Goal: Information Seeking & Learning: Learn about a topic

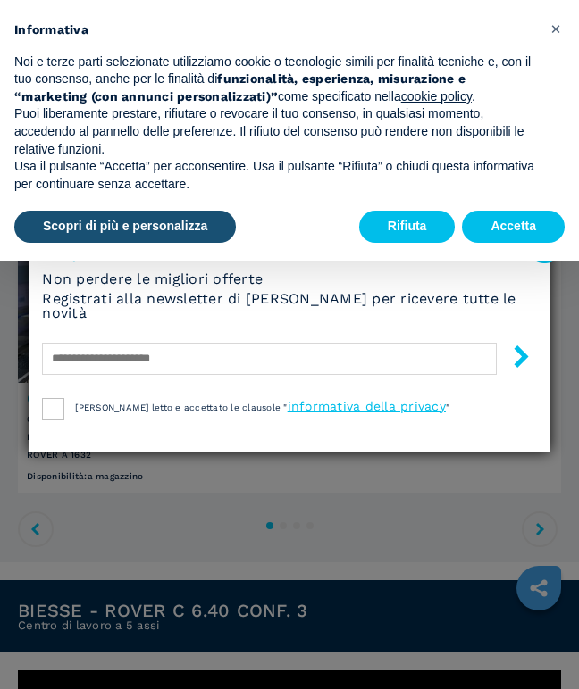
click at [523, 228] on button "Accetta" at bounding box center [513, 227] width 103 height 32
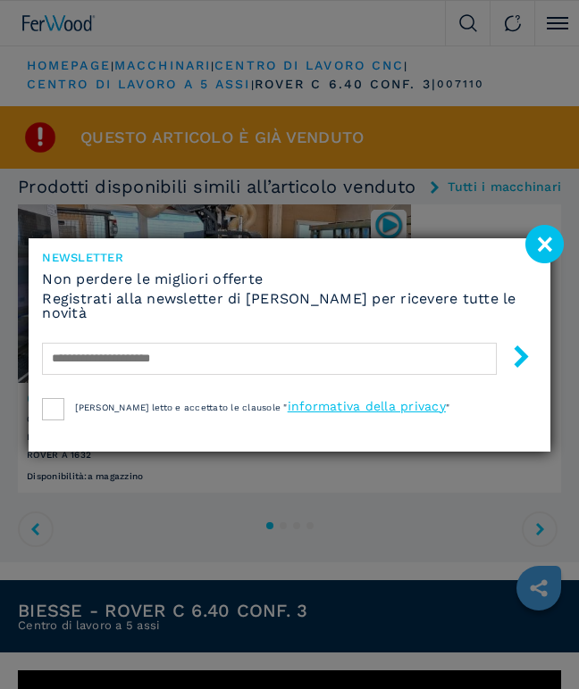
click at [546, 245] on image at bounding box center [544, 244] width 38 height 38
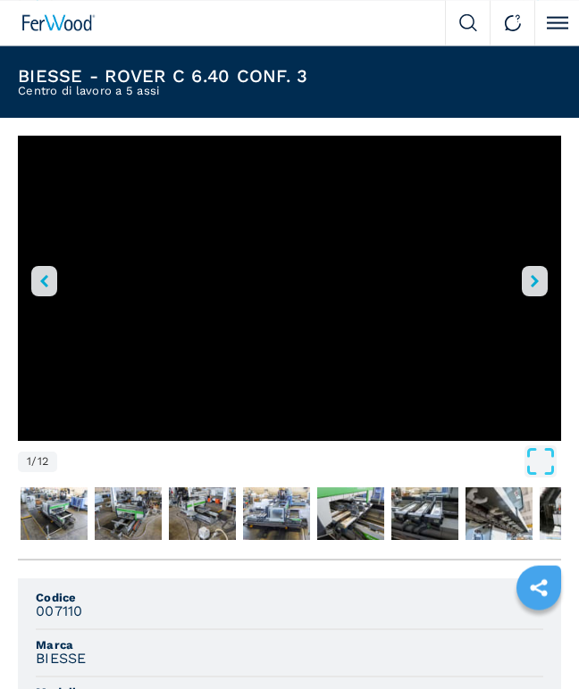
scroll to position [533, 0]
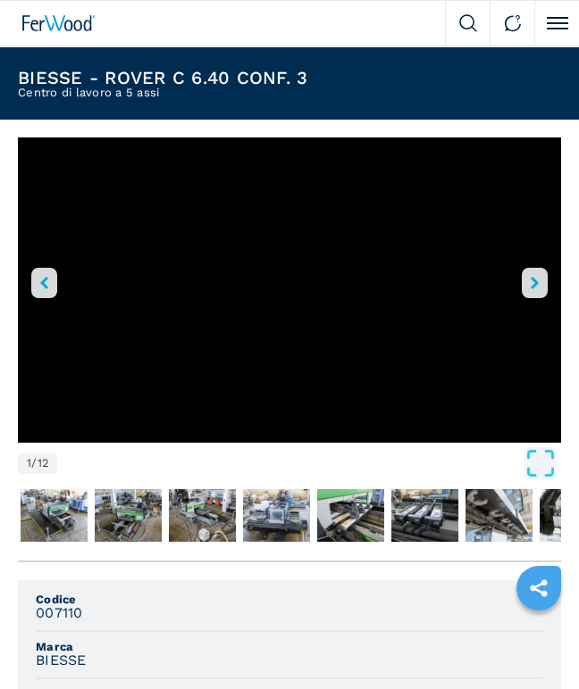
click at [47, 538] on img "Go to Slide 2" at bounding box center [54, 515] width 67 height 52
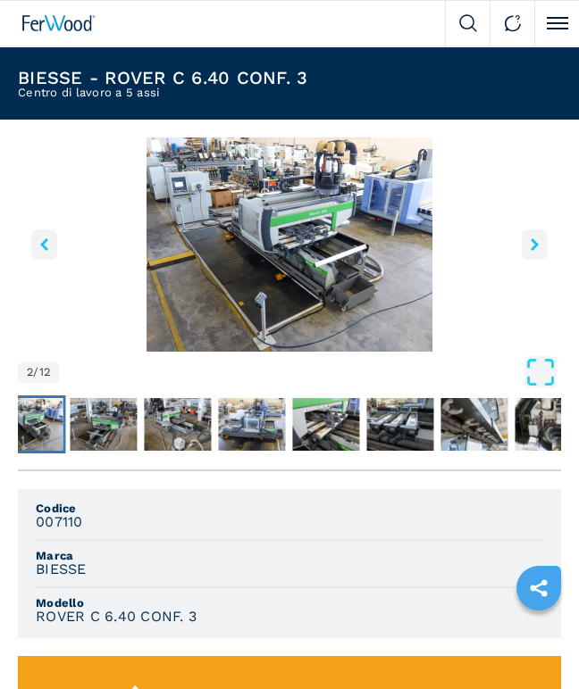
click at [116, 435] on img "Go to Slide 3" at bounding box center [103, 424] width 67 height 52
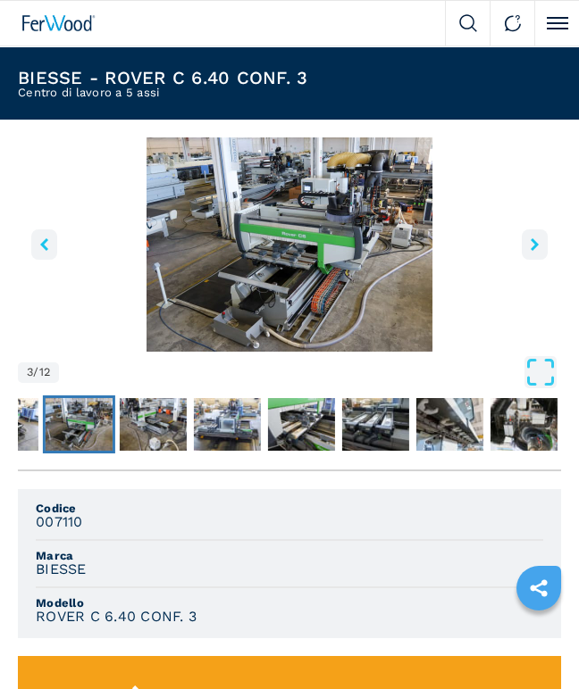
click at [165, 422] on img "Go to Slide 4" at bounding box center [153, 424] width 67 height 52
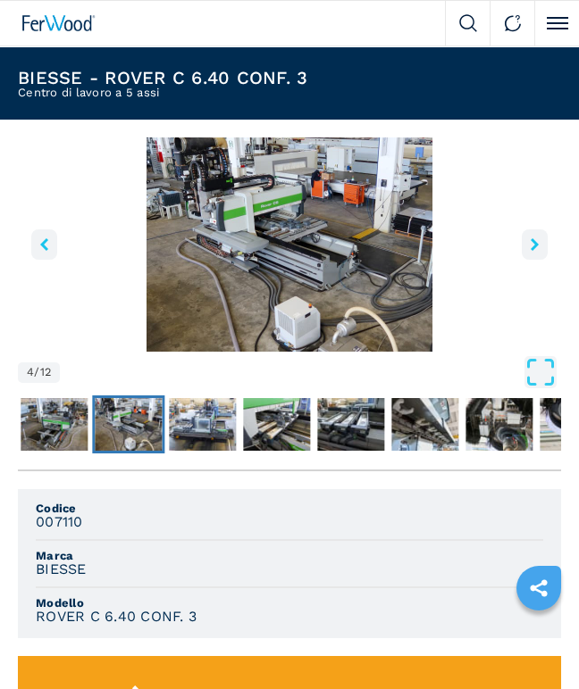
click at [494, 430] on img "Go to Slide 9" at bounding box center [498, 424] width 67 height 52
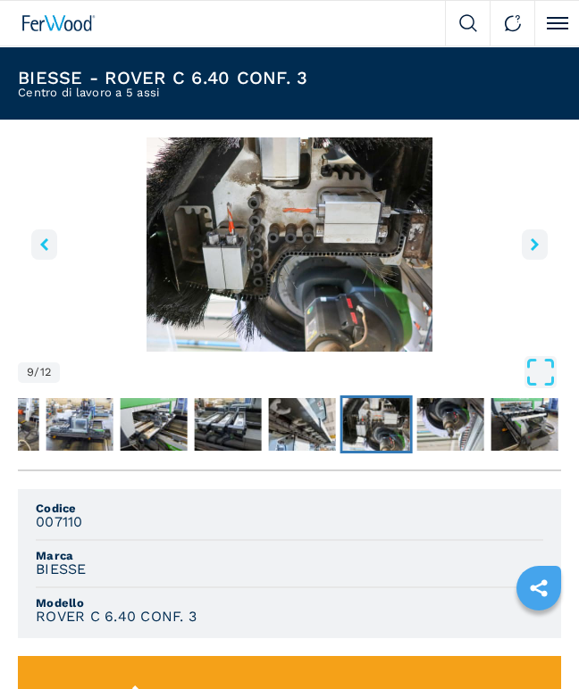
click at [395, 419] on img "Go to Slide 9" at bounding box center [376, 424] width 67 height 52
click at [456, 422] on img "Go to Slide 10" at bounding box center [450, 424] width 67 height 52
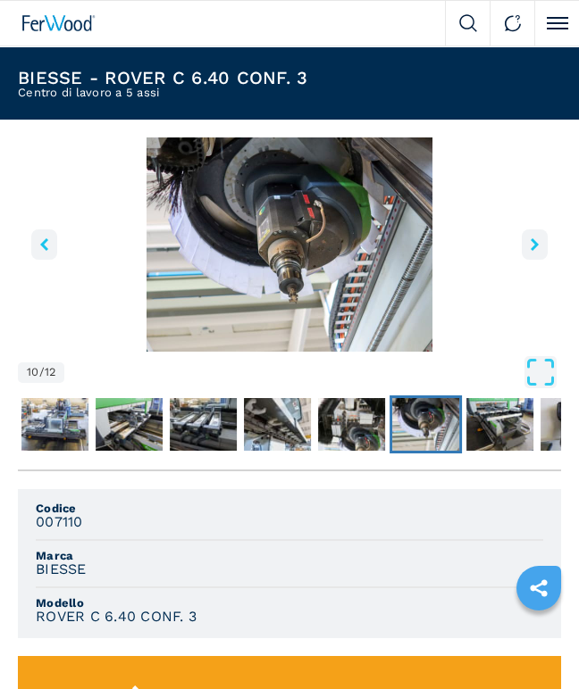
click at [506, 427] on img "Go to Slide 11" at bounding box center [499, 424] width 67 height 52
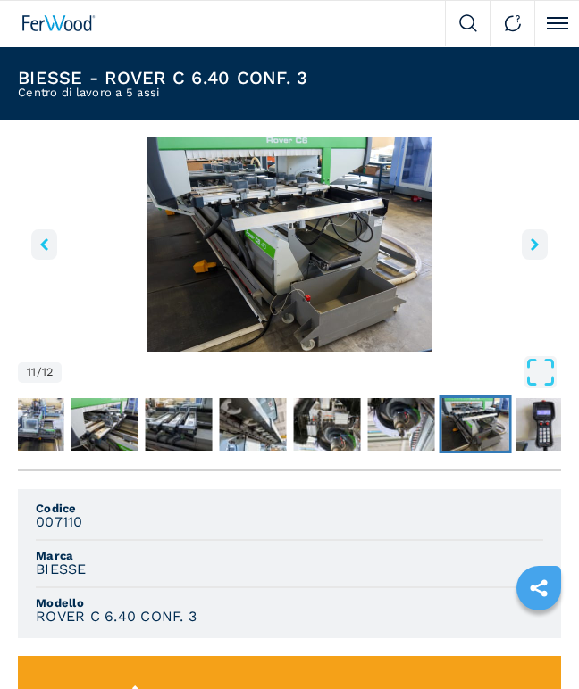
click at [546, 429] on img "Go to Slide 12" at bounding box center [549, 424] width 67 height 52
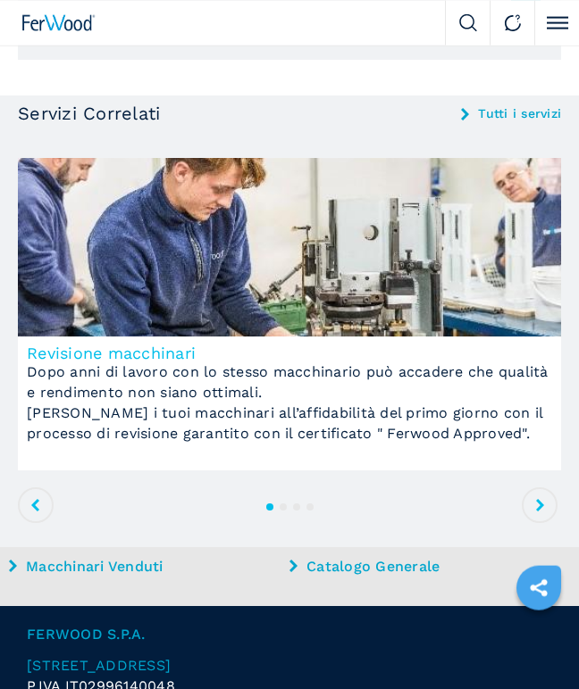
scroll to position [1862, 0]
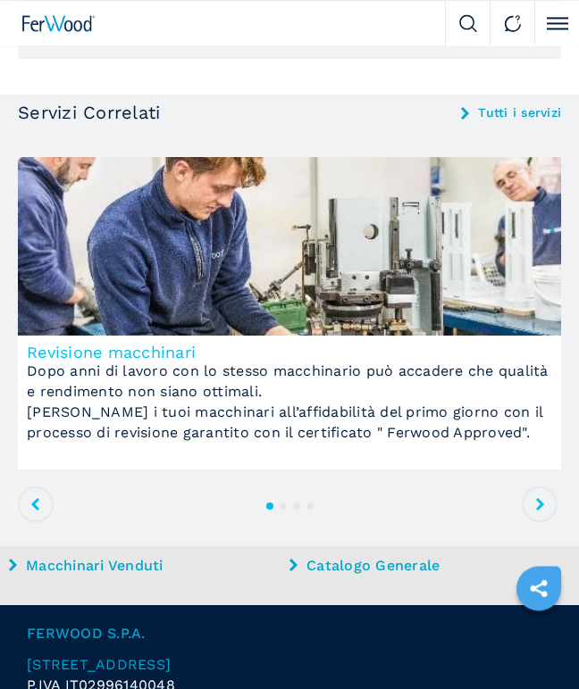
click at [546, 508] on span at bounding box center [539, 505] width 36 height 36
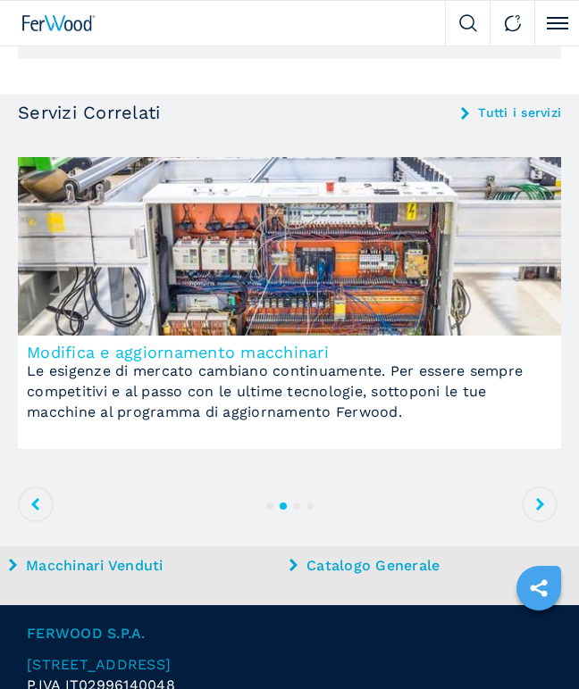
click at [543, 506] on icon at bounding box center [540, 504] width 8 height 12
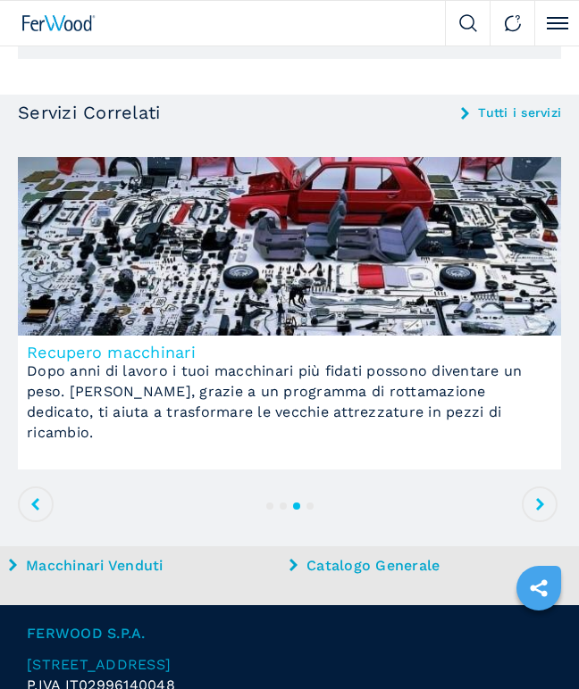
click at [548, 510] on span at bounding box center [539, 505] width 36 height 36
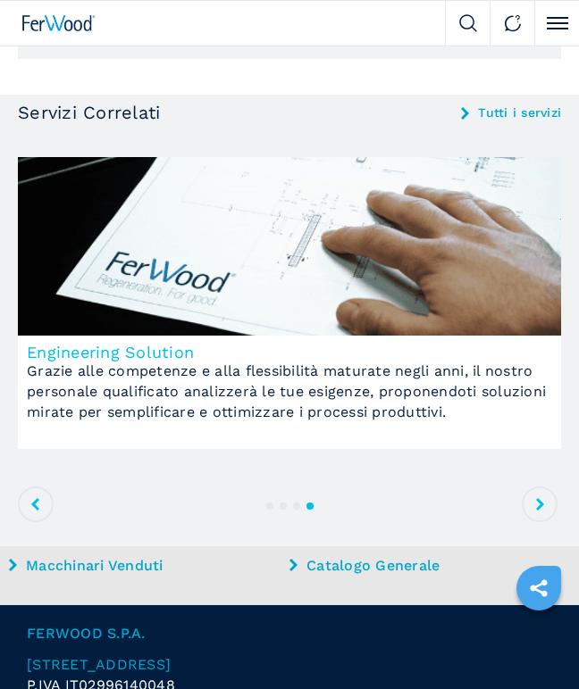
click at [550, 507] on span at bounding box center [539, 505] width 36 height 36
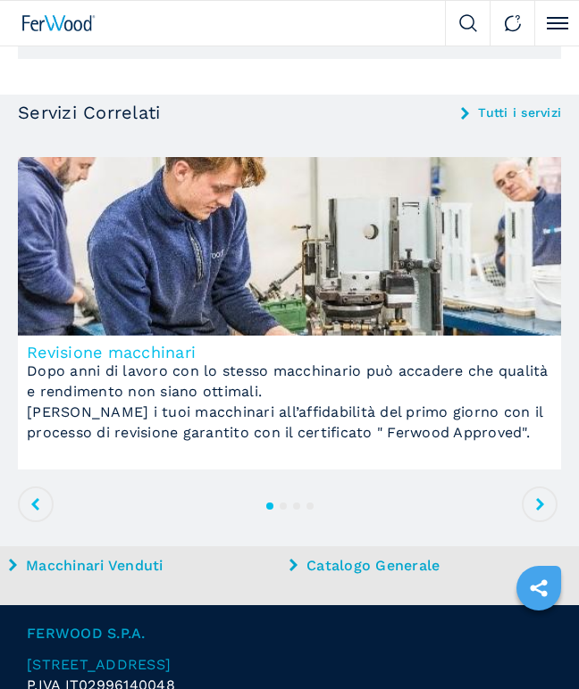
click at [542, 511] on icon at bounding box center [540, 504] width 8 height 12
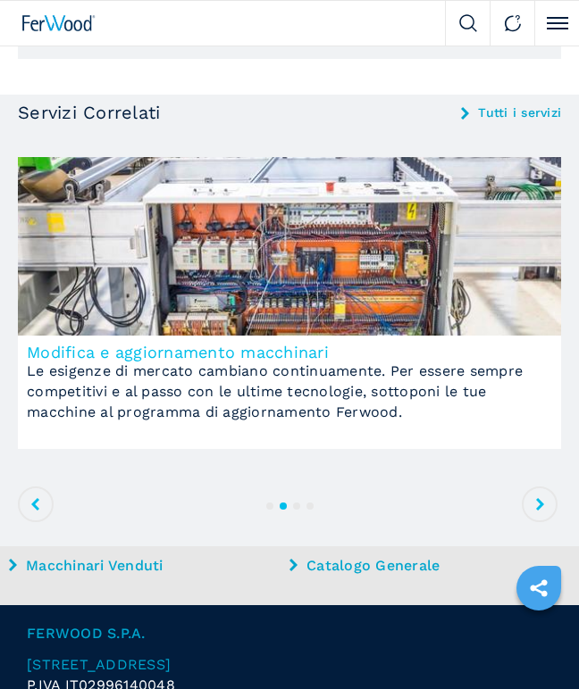
click at [545, 516] on span at bounding box center [539, 505] width 36 height 36
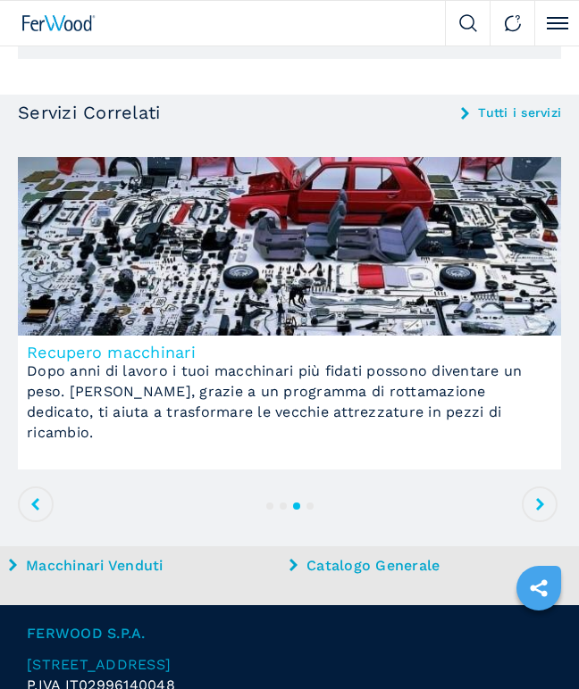
click at [548, 515] on span at bounding box center [539, 505] width 36 height 36
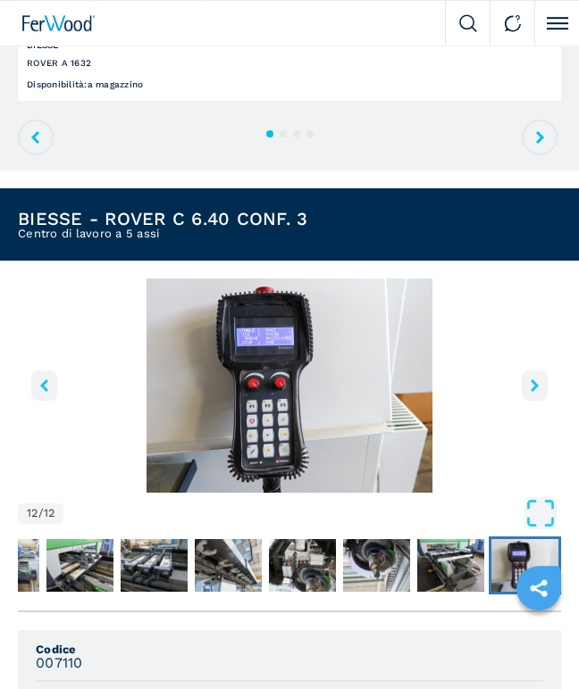
scroll to position [0, 0]
